Goal: Find specific page/section: Find specific page/section

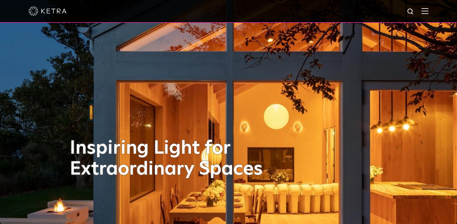
scroll to position [4, 0]
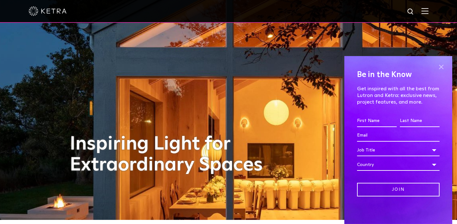
click at [444, 68] on span at bounding box center [442, 68] width 10 height 10
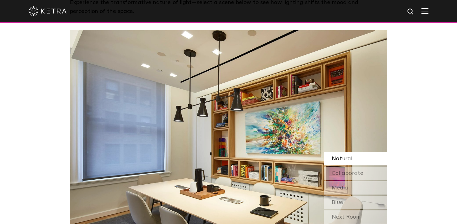
scroll to position [551, 0]
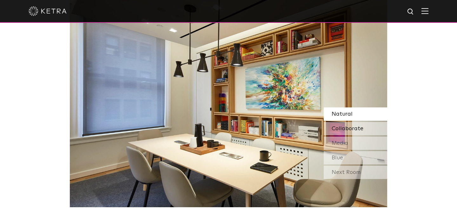
click at [365, 127] on div "Collaborate" at bounding box center [355, 128] width 63 height 13
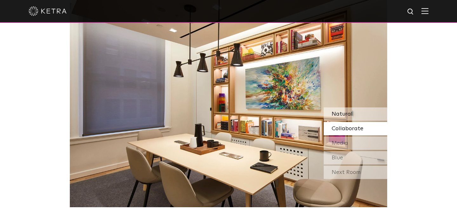
click at [353, 116] on div "Natural" at bounding box center [355, 114] width 63 height 13
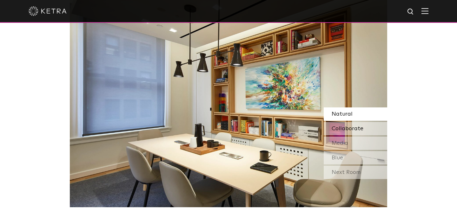
click at [349, 128] on span "Collaborate" at bounding box center [348, 129] width 32 height 6
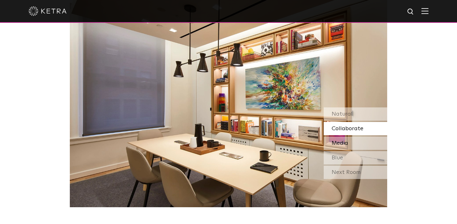
click at [344, 144] on span "Media" at bounding box center [340, 144] width 17 height 6
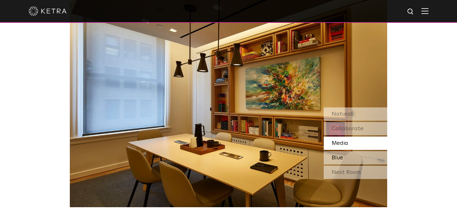
click at [341, 159] on span "Blue" at bounding box center [337, 158] width 11 height 6
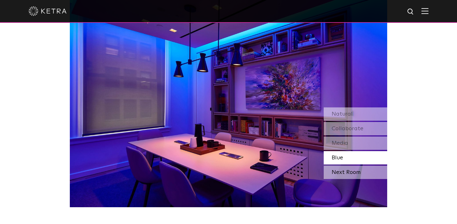
click at [343, 173] on div "Next Room" at bounding box center [355, 172] width 63 height 13
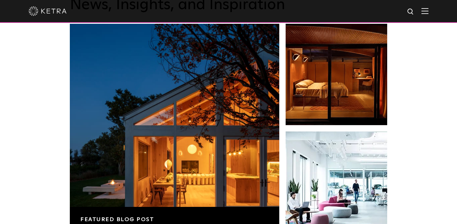
scroll to position [1086, 0]
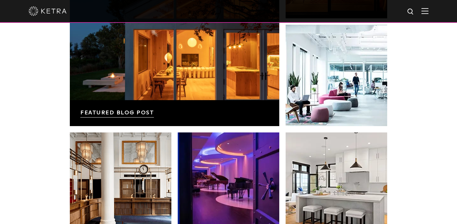
click at [425, 11] on img at bounding box center [425, 11] width 7 height 6
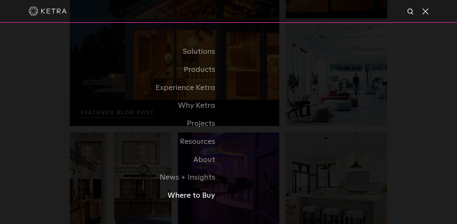
click at [193, 194] on link "Where to Buy" at bounding box center [149, 196] width 159 height 18
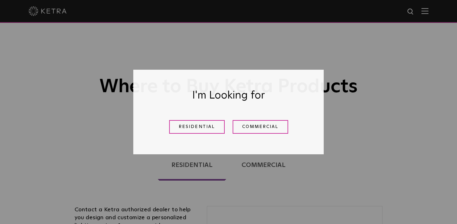
click at [209, 126] on link "Residential" at bounding box center [197, 127] width 56 height 14
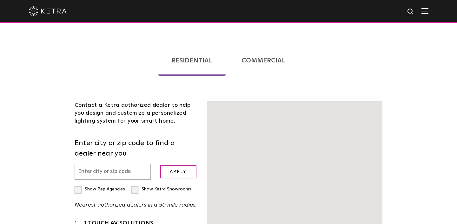
scroll to position [162, 0]
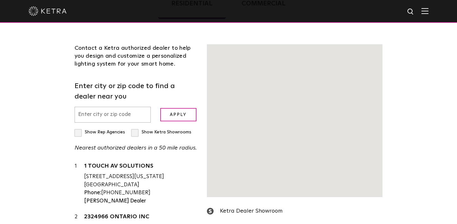
click at [122, 116] on input "text" at bounding box center [113, 115] width 76 height 16
click at [110, 114] on input "text" at bounding box center [113, 115] width 76 height 16
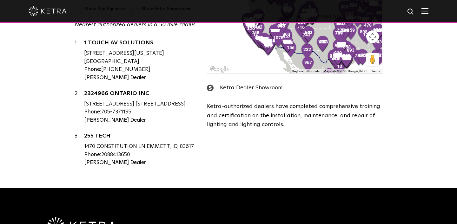
scroll to position [233, 0]
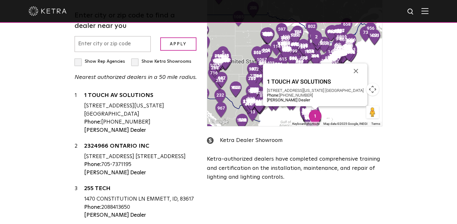
click at [112, 44] on input "text" at bounding box center [113, 44] width 76 height 16
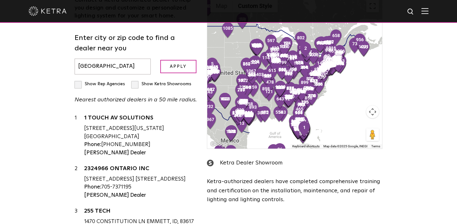
scroll to position [210, 0]
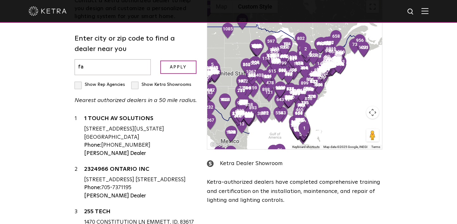
type input "f"
type input "06880"
click at [177, 64] on input "Apply" at bounding box center [178, 68] width 36 height 14
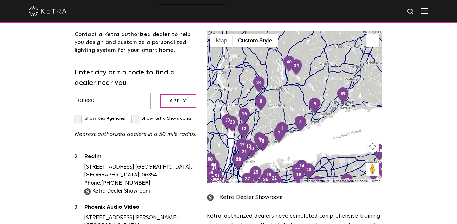
scroll to position [142, 0]
